Goal: Task Accomplishment & Management: Manage account settings

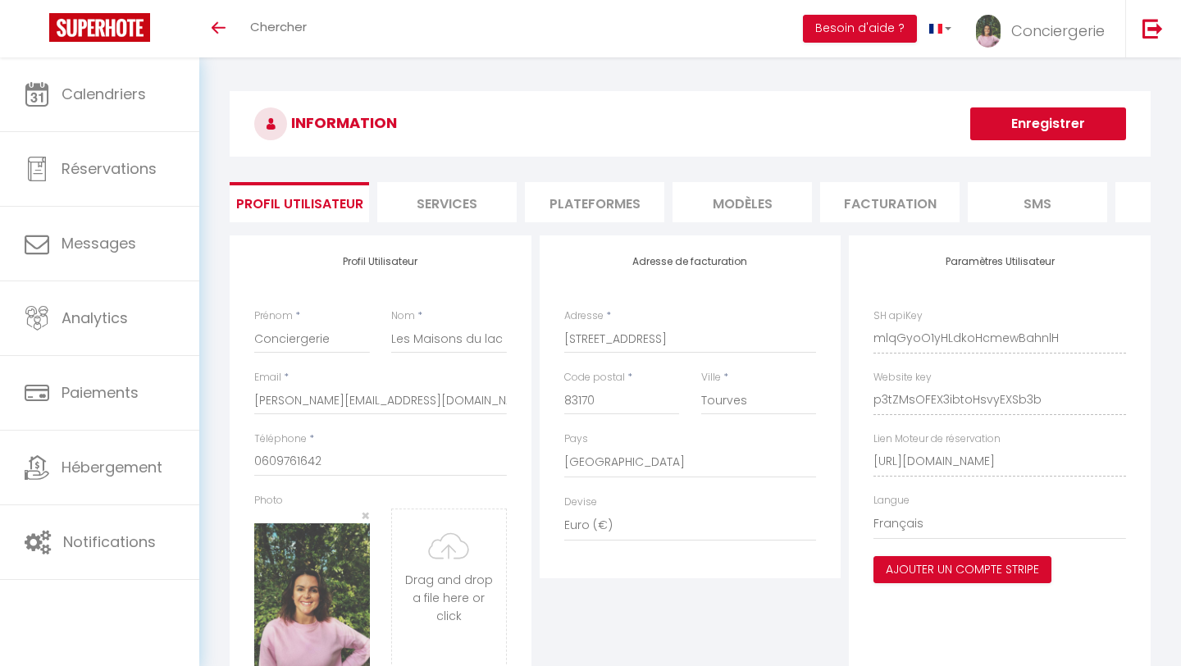
select select "28"
select select "fr"
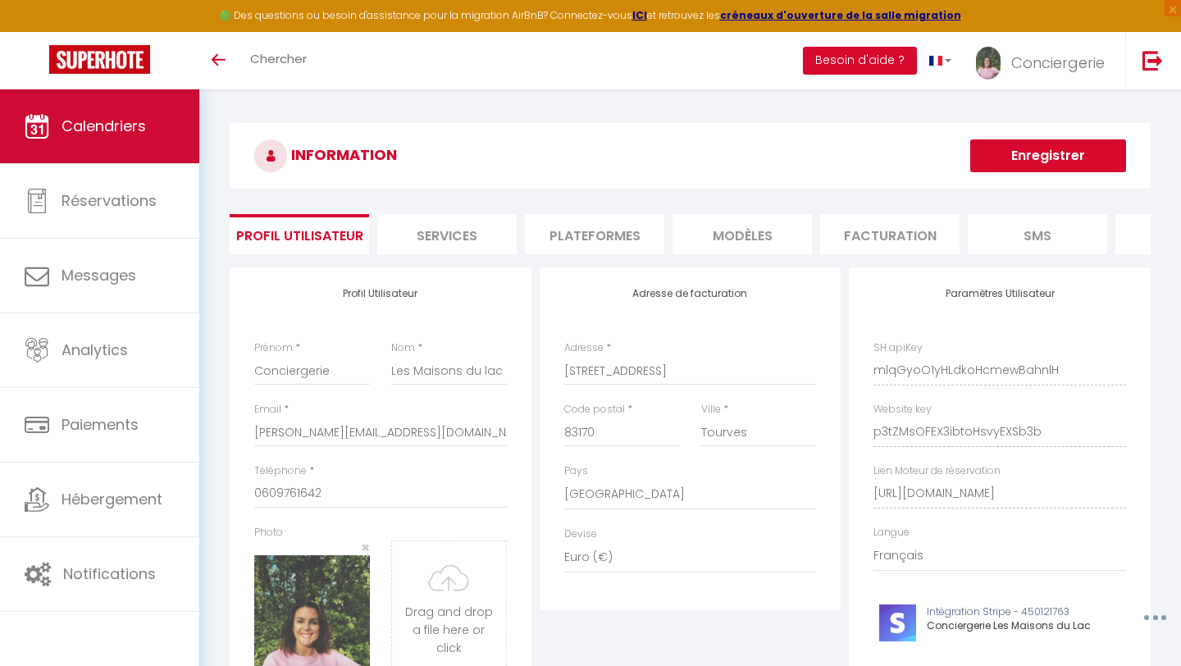
click at [151, 120] on link "Calendriers" at bounding box center [99, 126] width 199 height 74
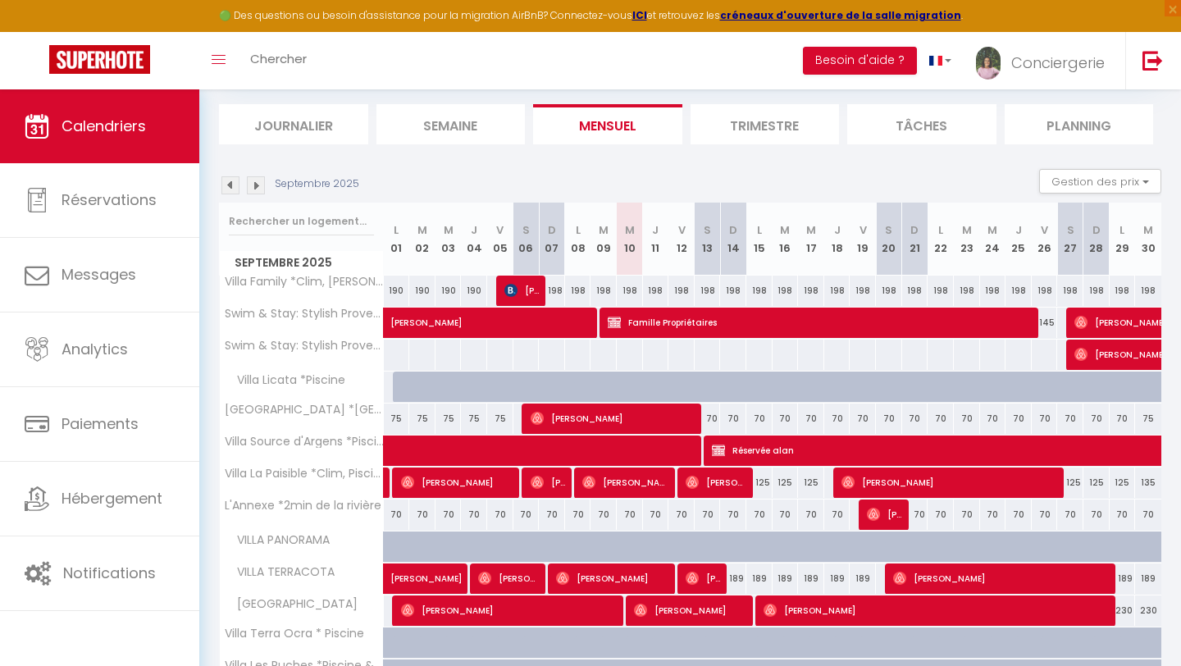
scroll to position [169, 0]
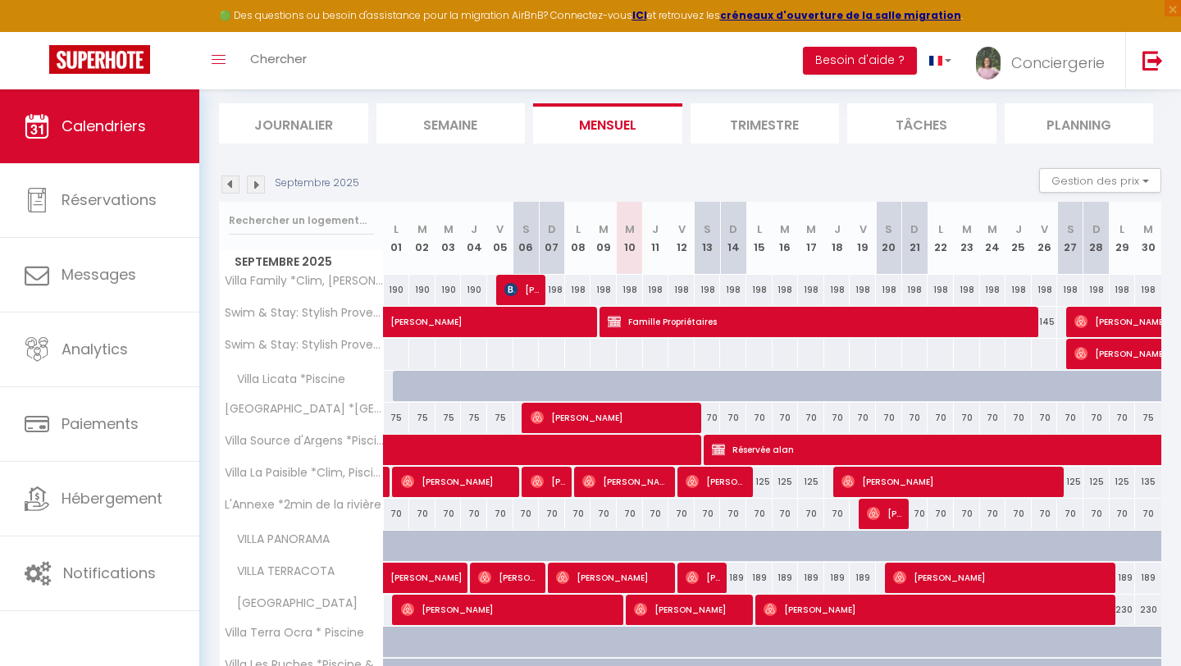
click at [256, 187] on img at bounding box center [256, 185] width 18 height 18
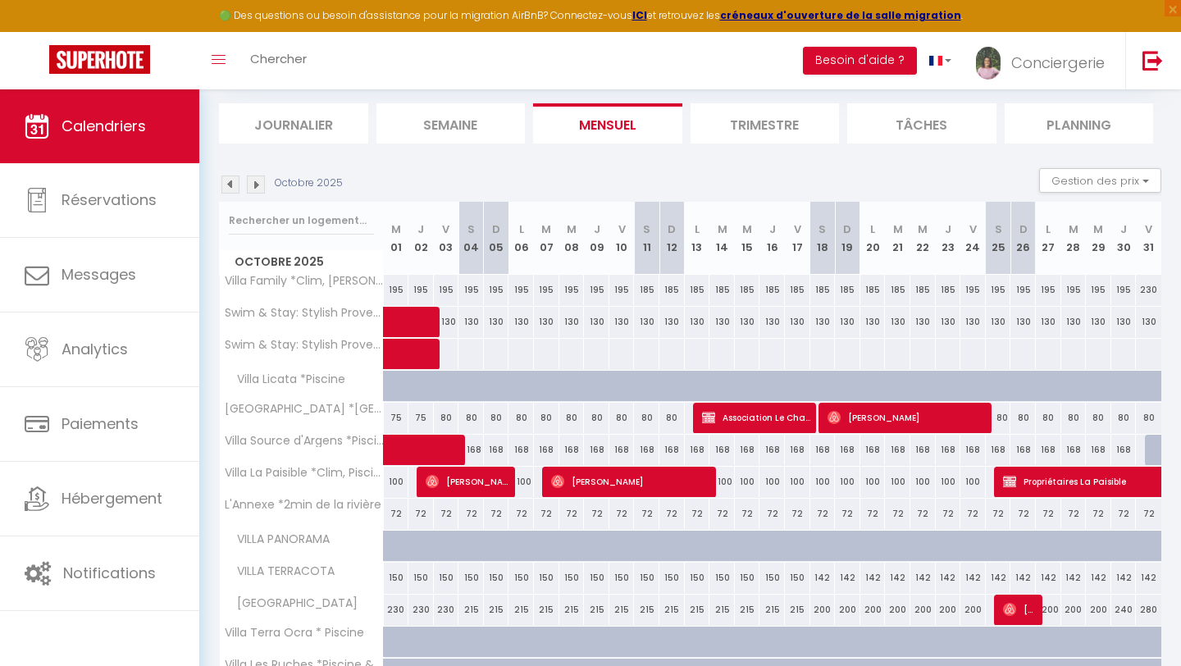
click at [228, 185] on img at bounding box center [231, 185] width 18 height 18
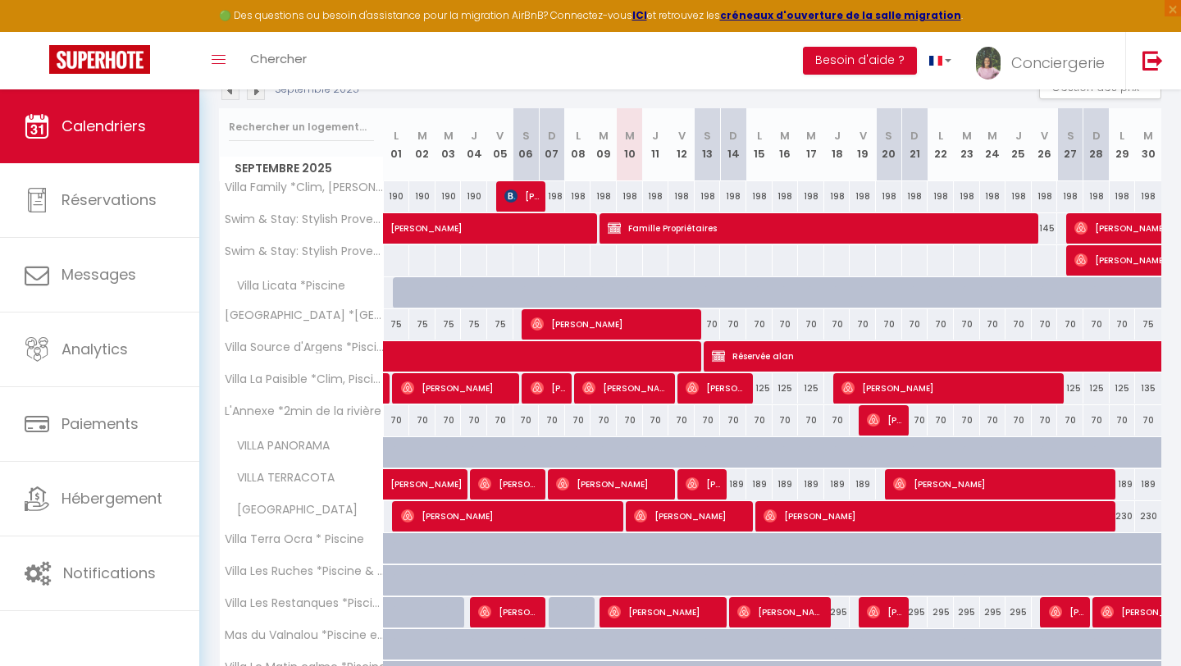
scroll to position [231, 0]
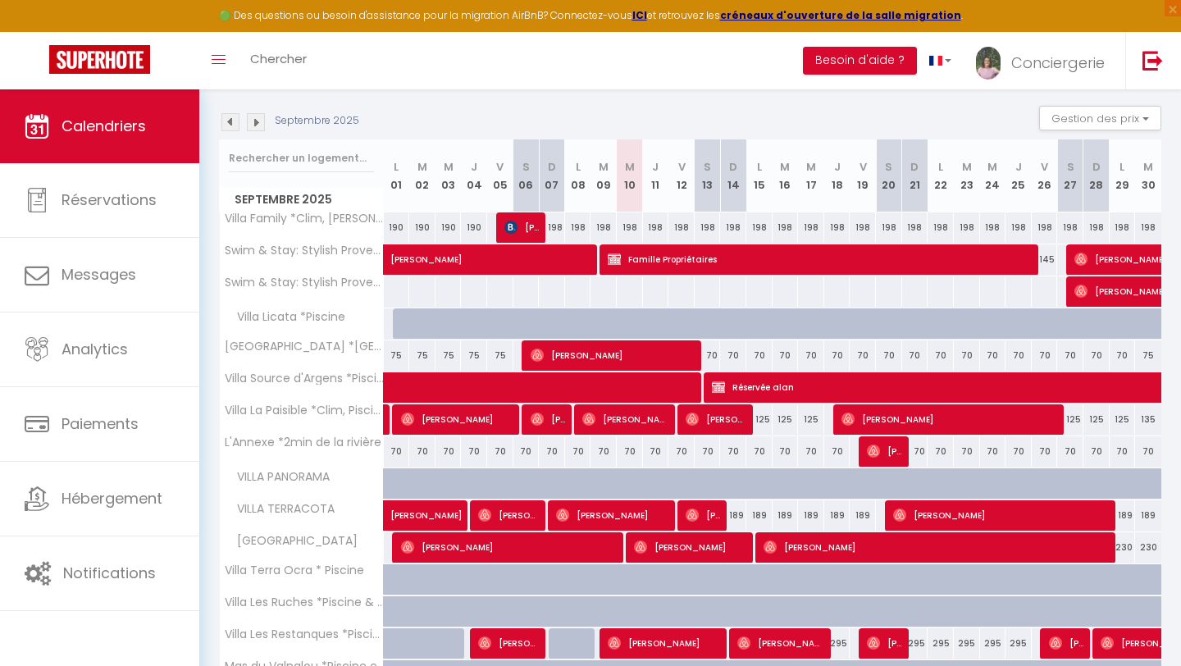
click at [231, 119] on img at bounding box center [231, 122] width 18 height 18
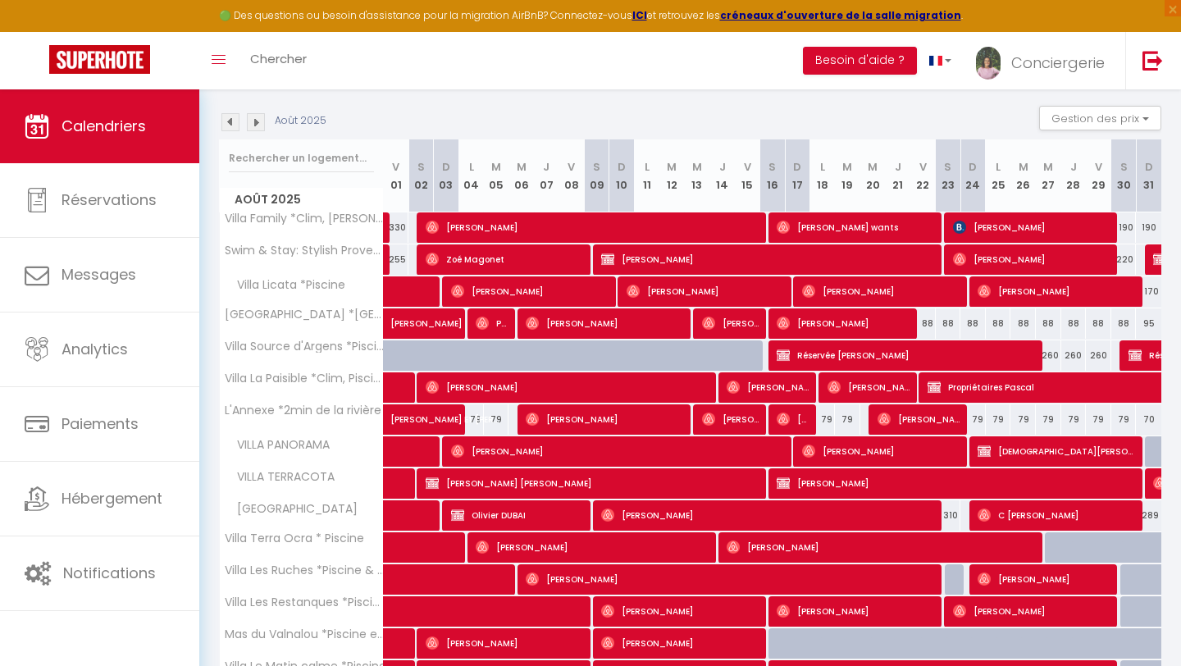
click at [231, 119] on img at bounding box center [231, 122] width 18 height 18
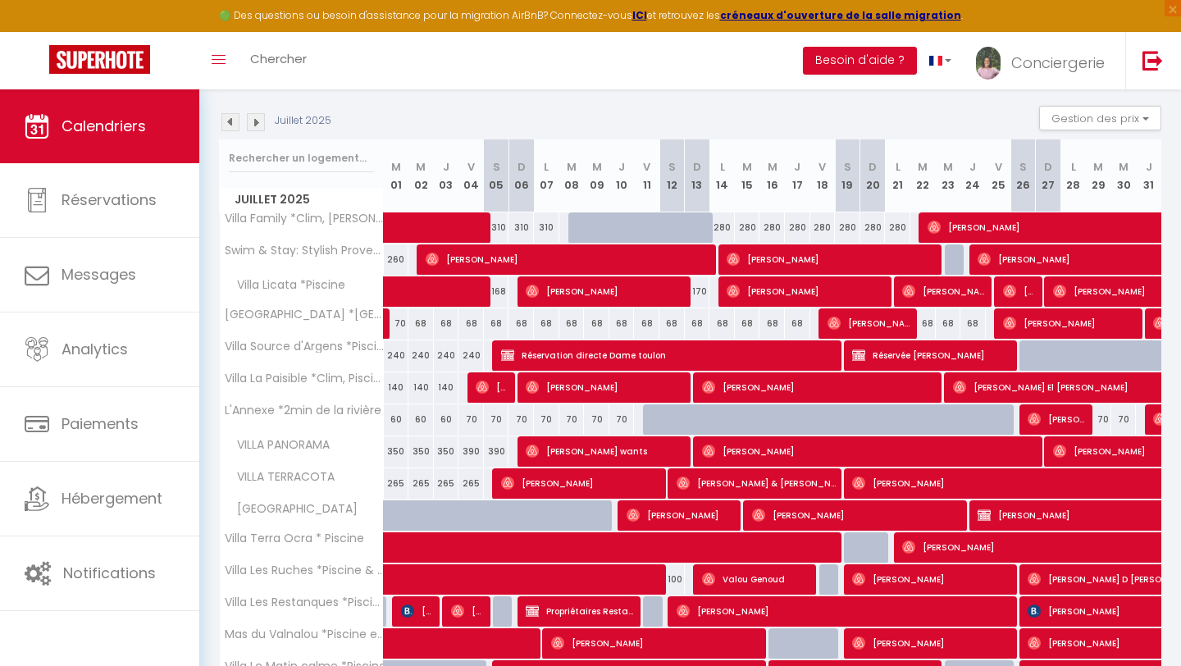
click at [261, 120] on img at bounding box center [256, 122] width 18 height 18
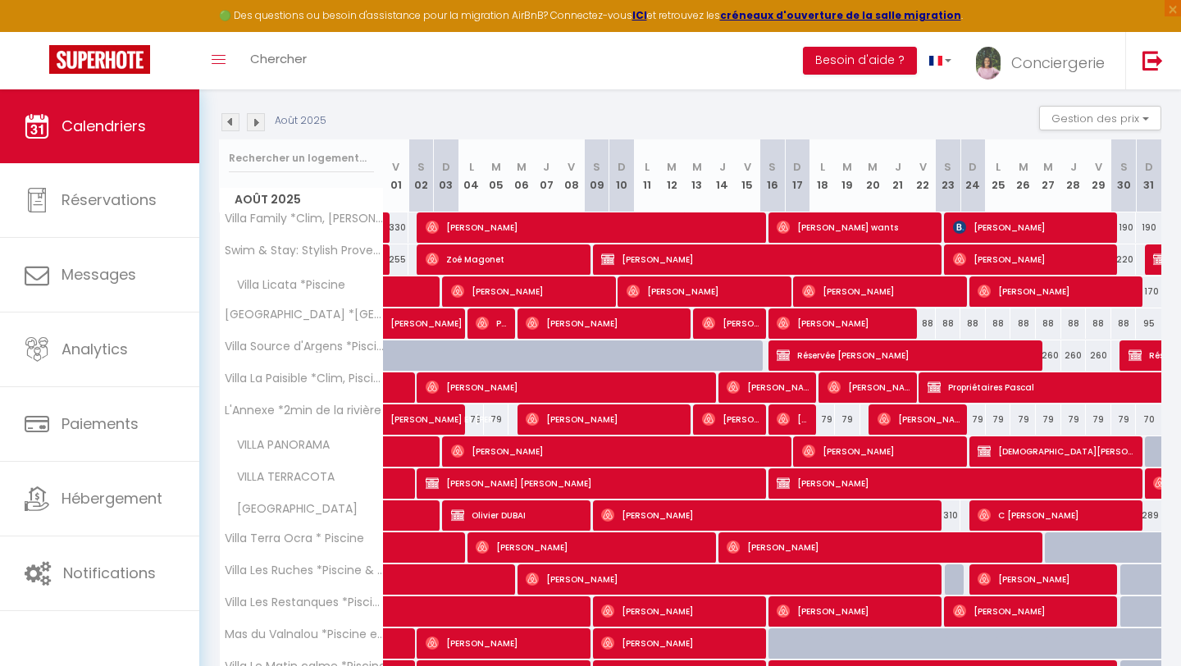
click at [231, 121] on img at bounding box center [231, 122] width 18 height 18
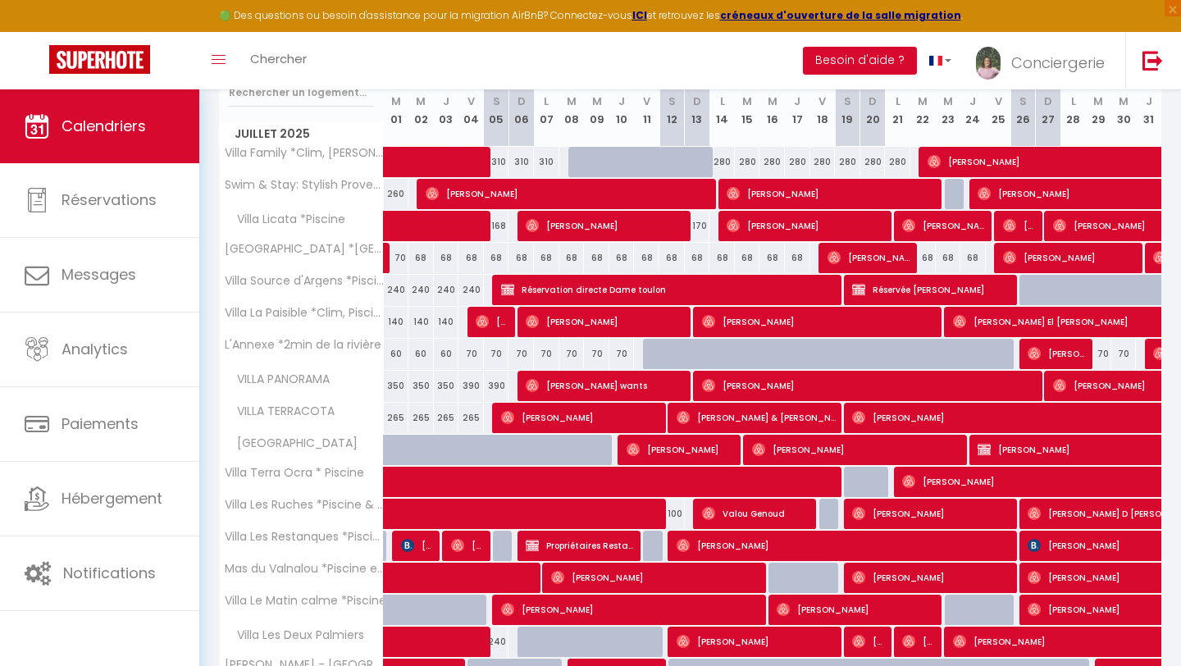
scroll to position [296, 0]
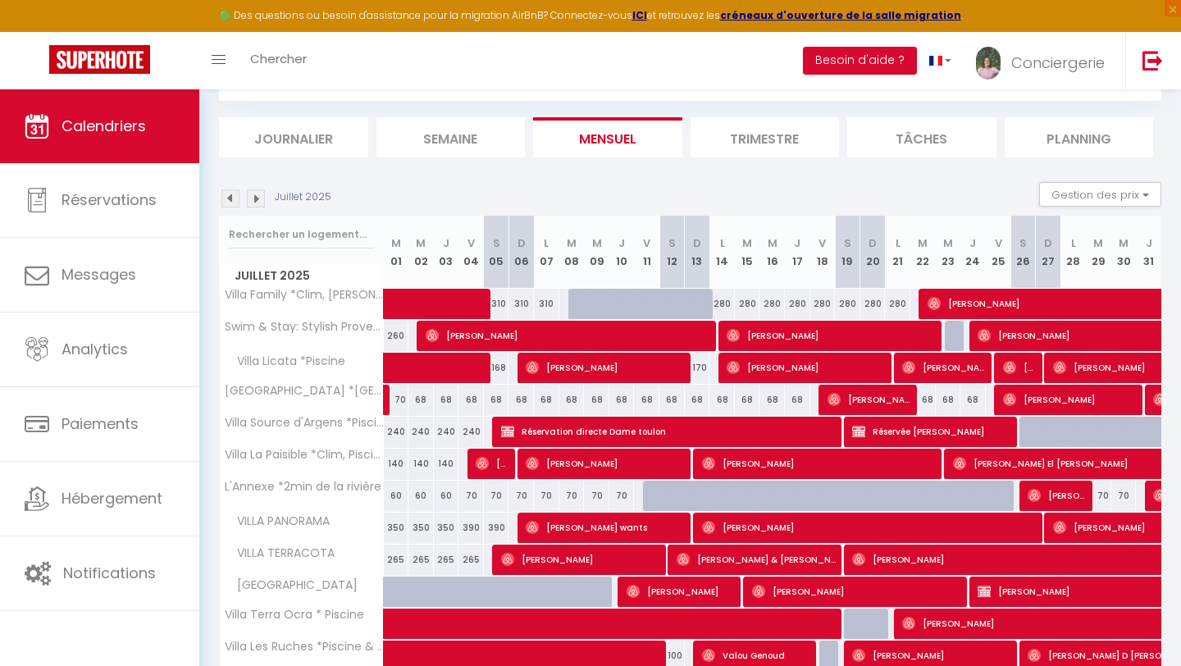
click at [255, 196] on img at bounding box center [256, 199] width 18 height 18
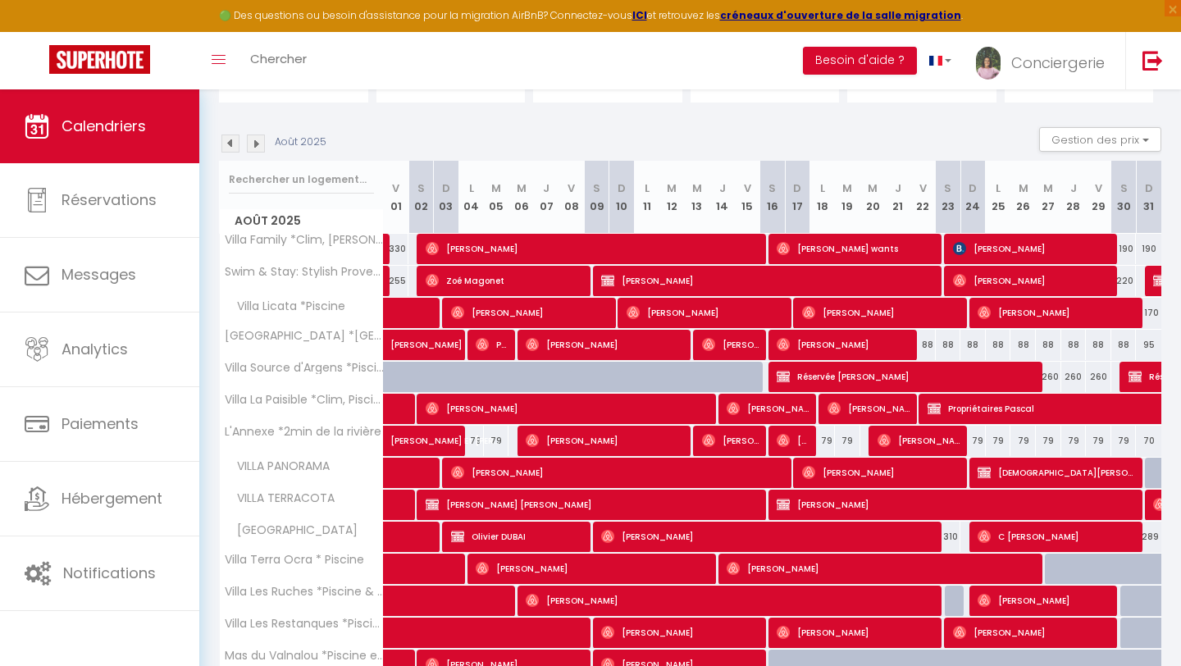
scroll to position [208, 0]
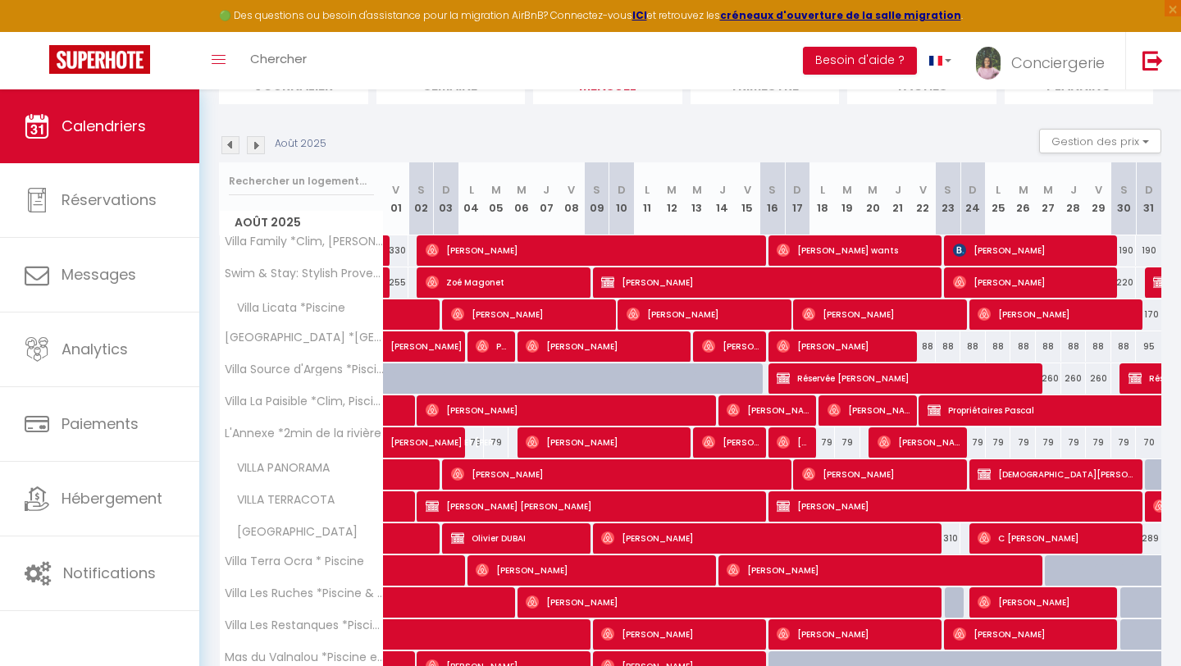
click at [234, 147] on img at bounding box center [231, 145] width 18 height 18
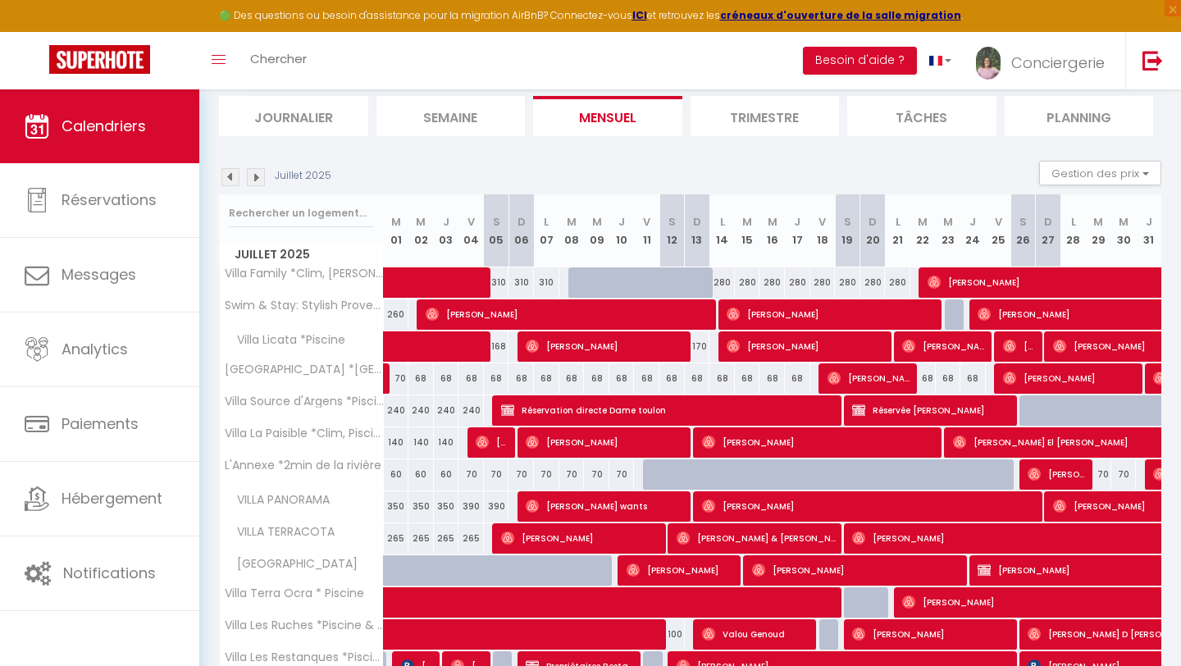
scroll to position [179, 0]
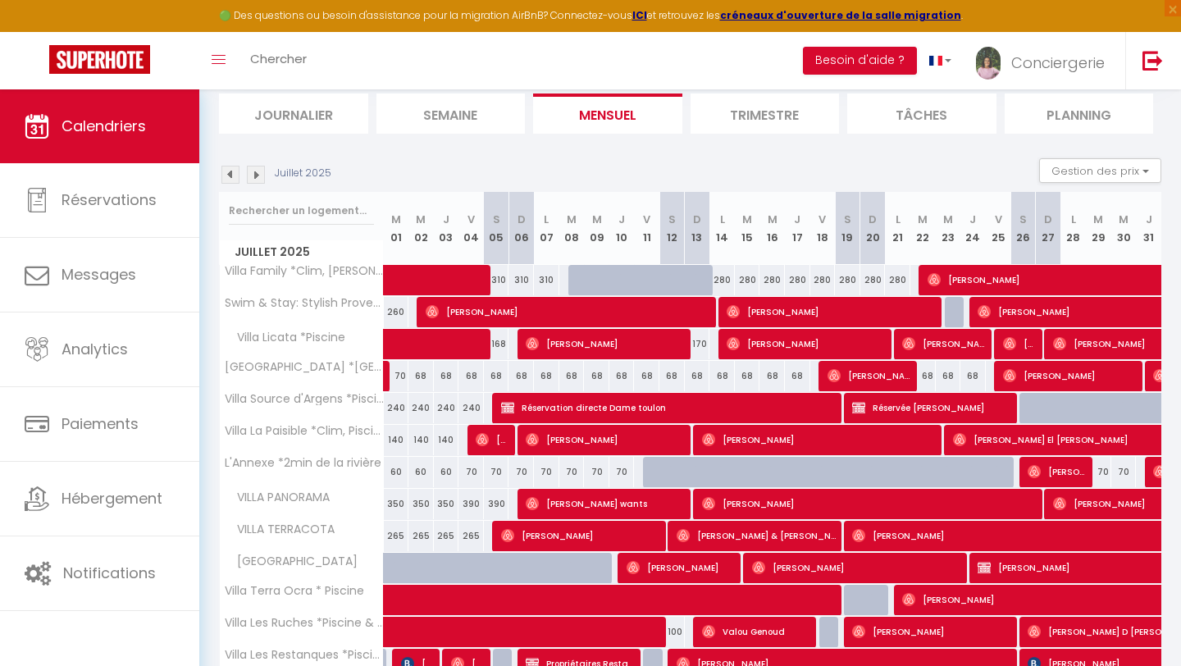
click at [255, 174] on img at bounding box center [256, 175] width 18 height 18
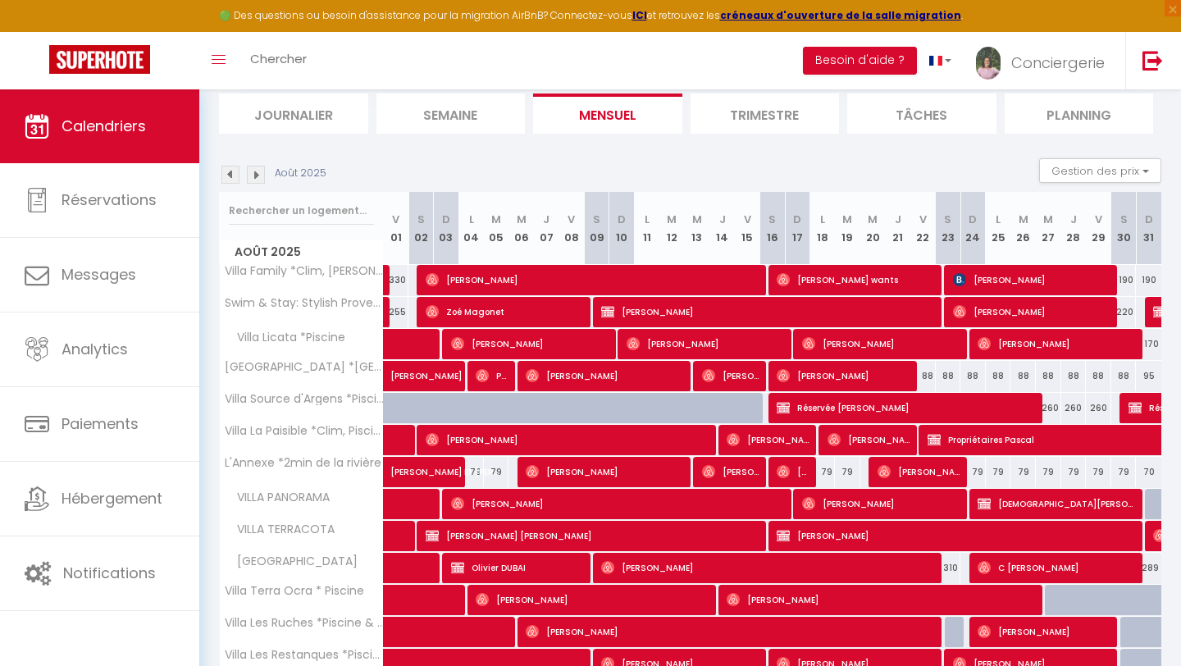
click at [258, 176] on img at bounding box center [256, 175] width 18 height 18
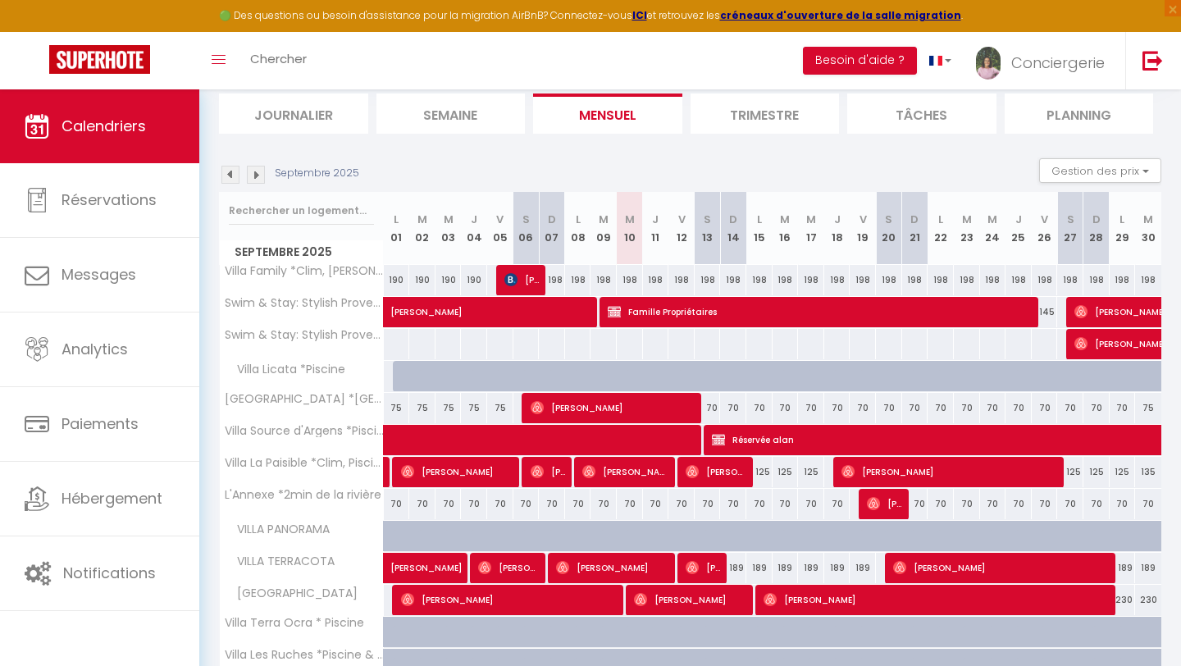
click at [230, 172] on img at bounding box center [231, 175] width 18 height 18
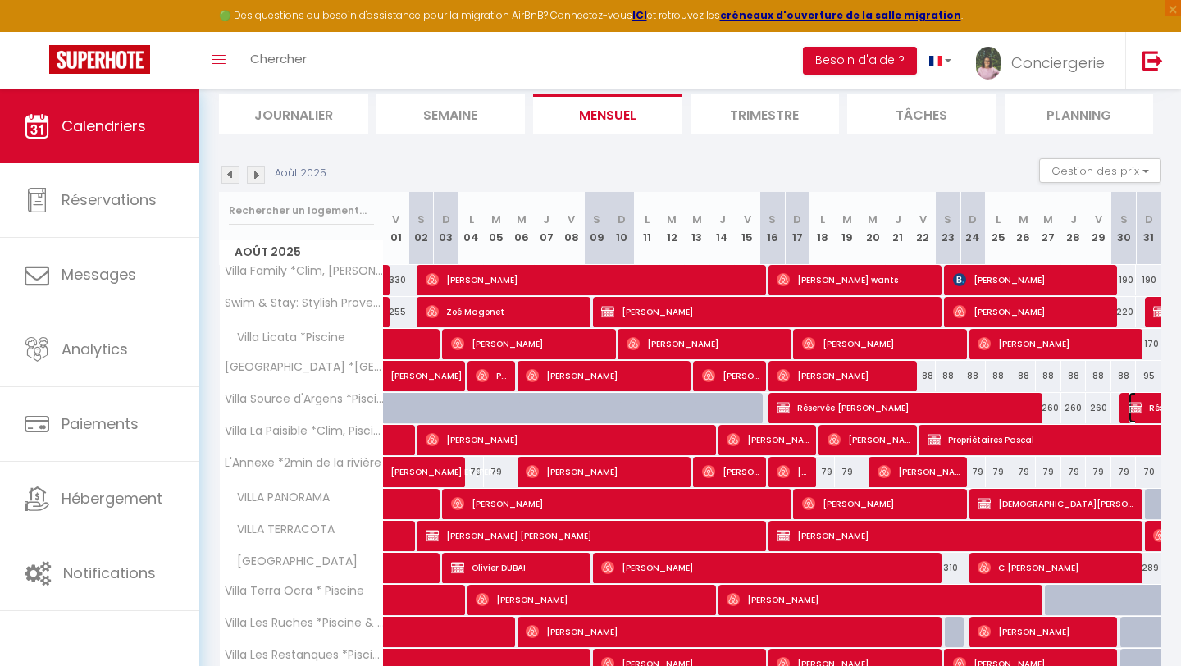
click at [1136, 406] on img at bounding box center [1135, 407] width 13 height 13
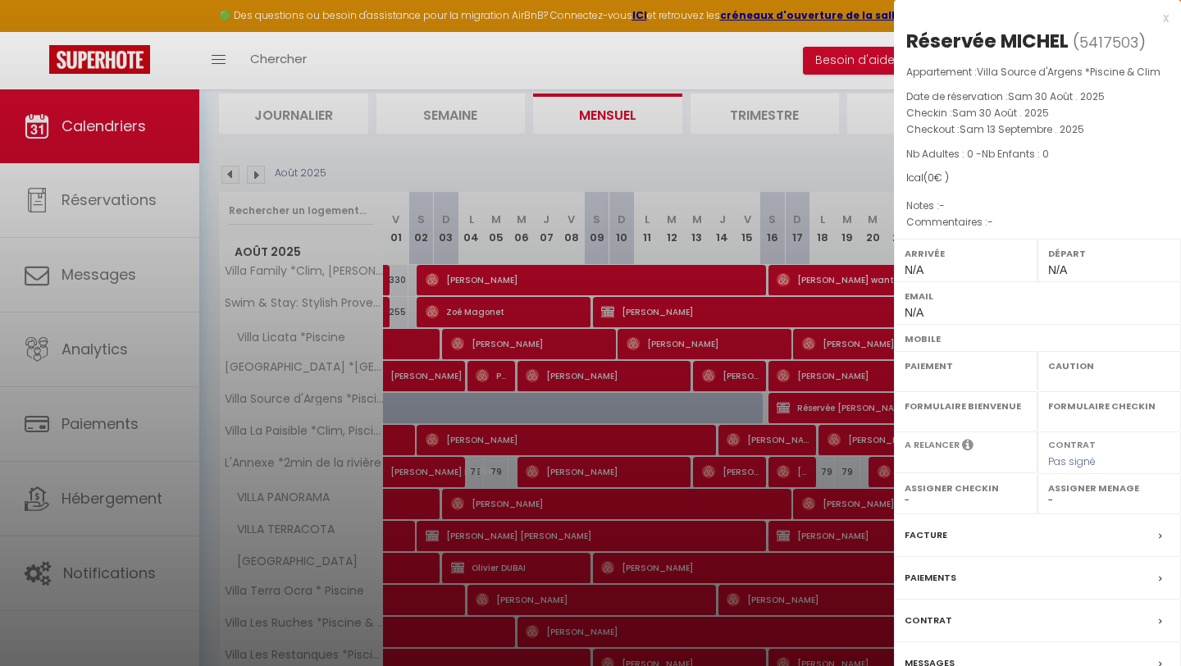
select select "OK"
select select "KO"
select select "0"
select select "1"
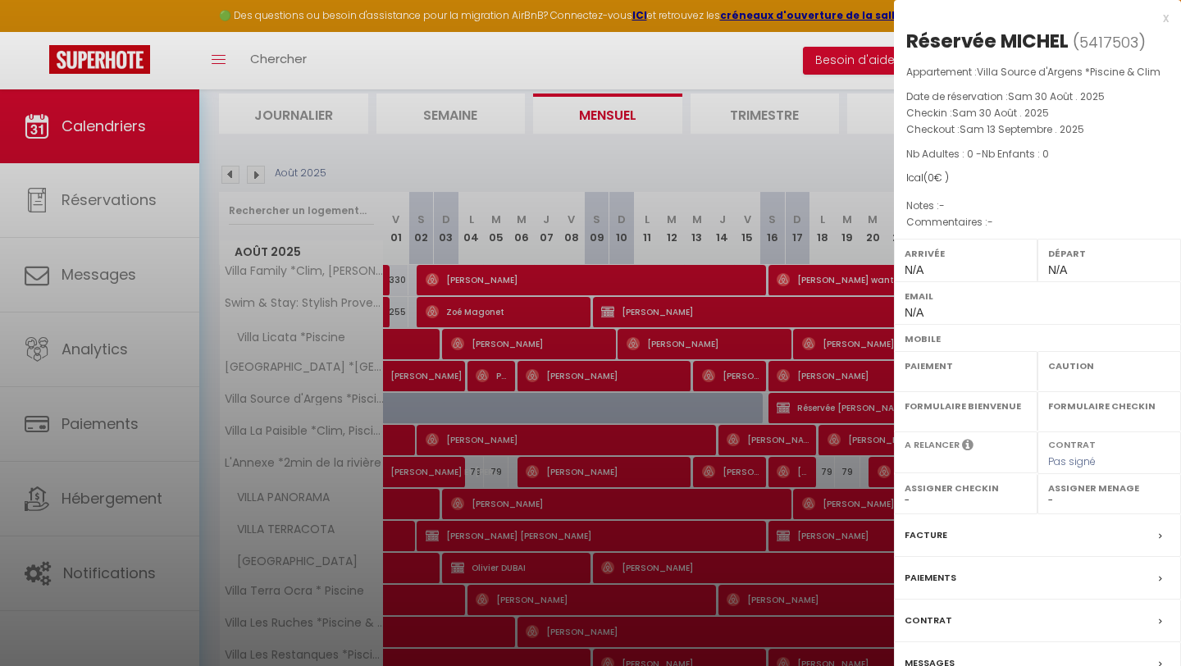
select select
click at [1169, 17] on div "x Réservée MICHEL ( 5417503 ) Appartement : Villa Source d'Argens *Piscine & Cl…" at bounding box center [1037, 374] width 287 height 749
click at [1168, 19] on div "x" at bounding box center [1031, 18] width 275 height 20
